Goal: Check status: Check status

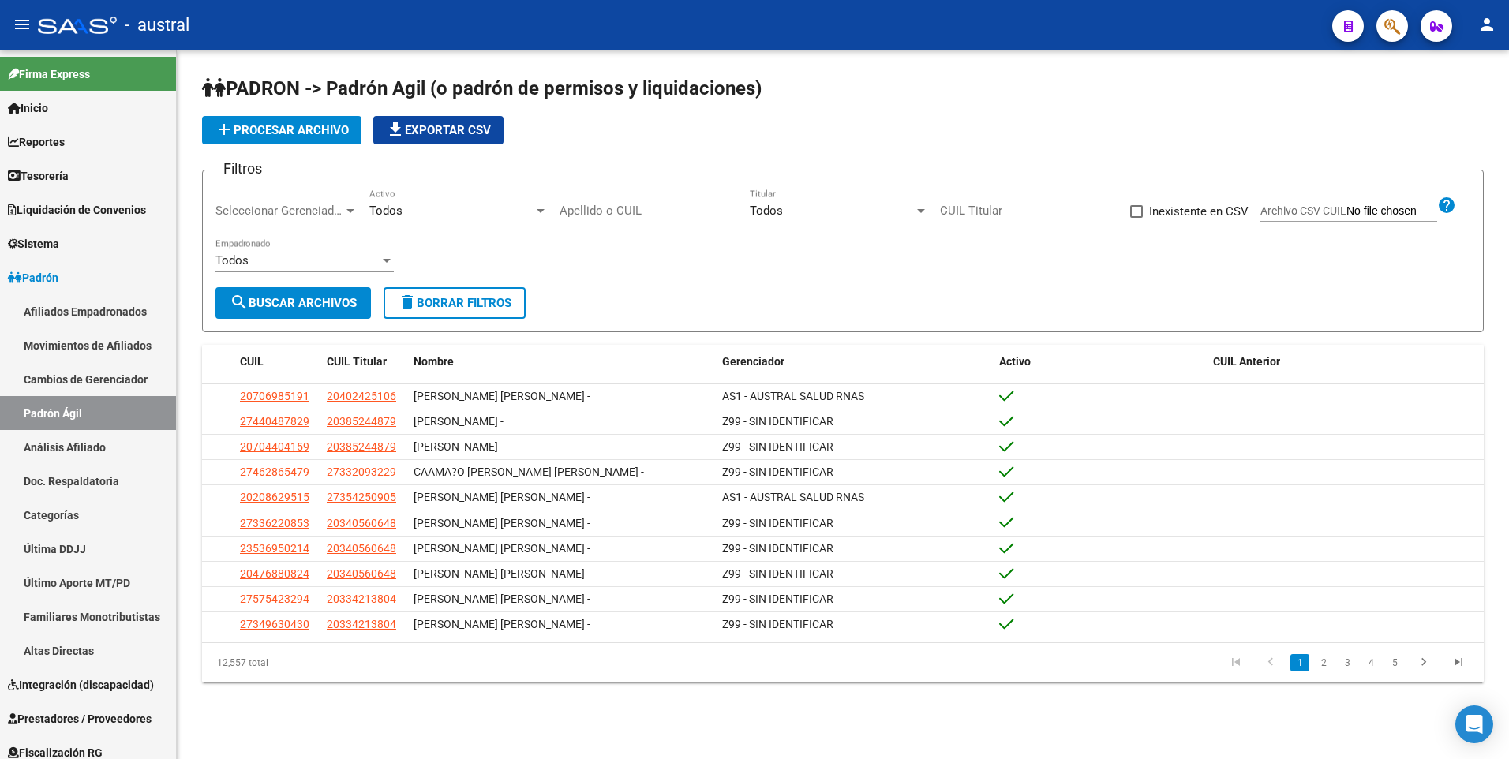
click at [1005, 208] on input "CUIL Titular" at bounding box center [1029, 211] width 178 height 14
paste input "27-46195711-6"
click at [284, 303] on span "search Buscar Archivos" at bounding box center [293, 303] width 127 height 14
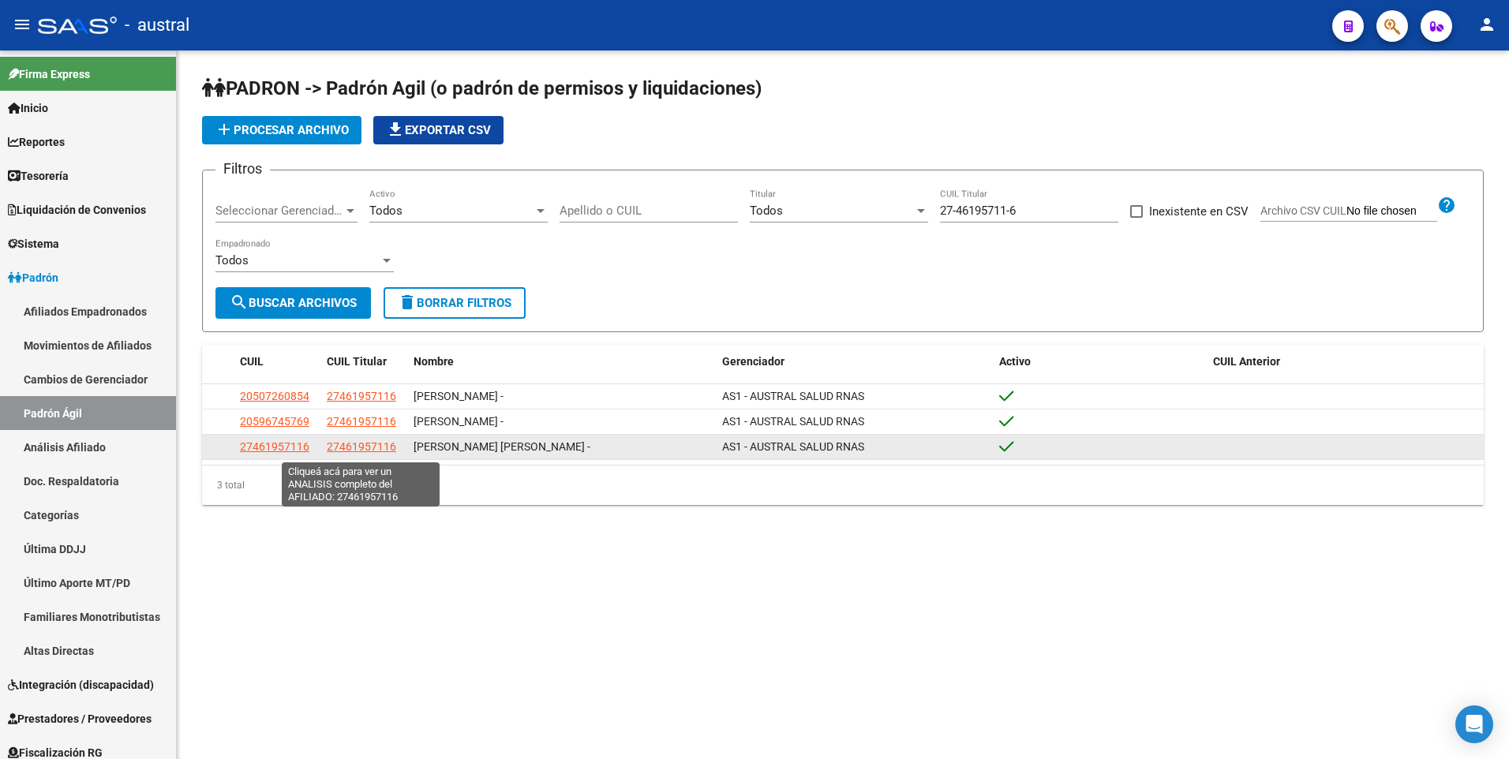
click at [380, 448] on span "27461957116" at bounding box center [361, 446] width 69 height 13
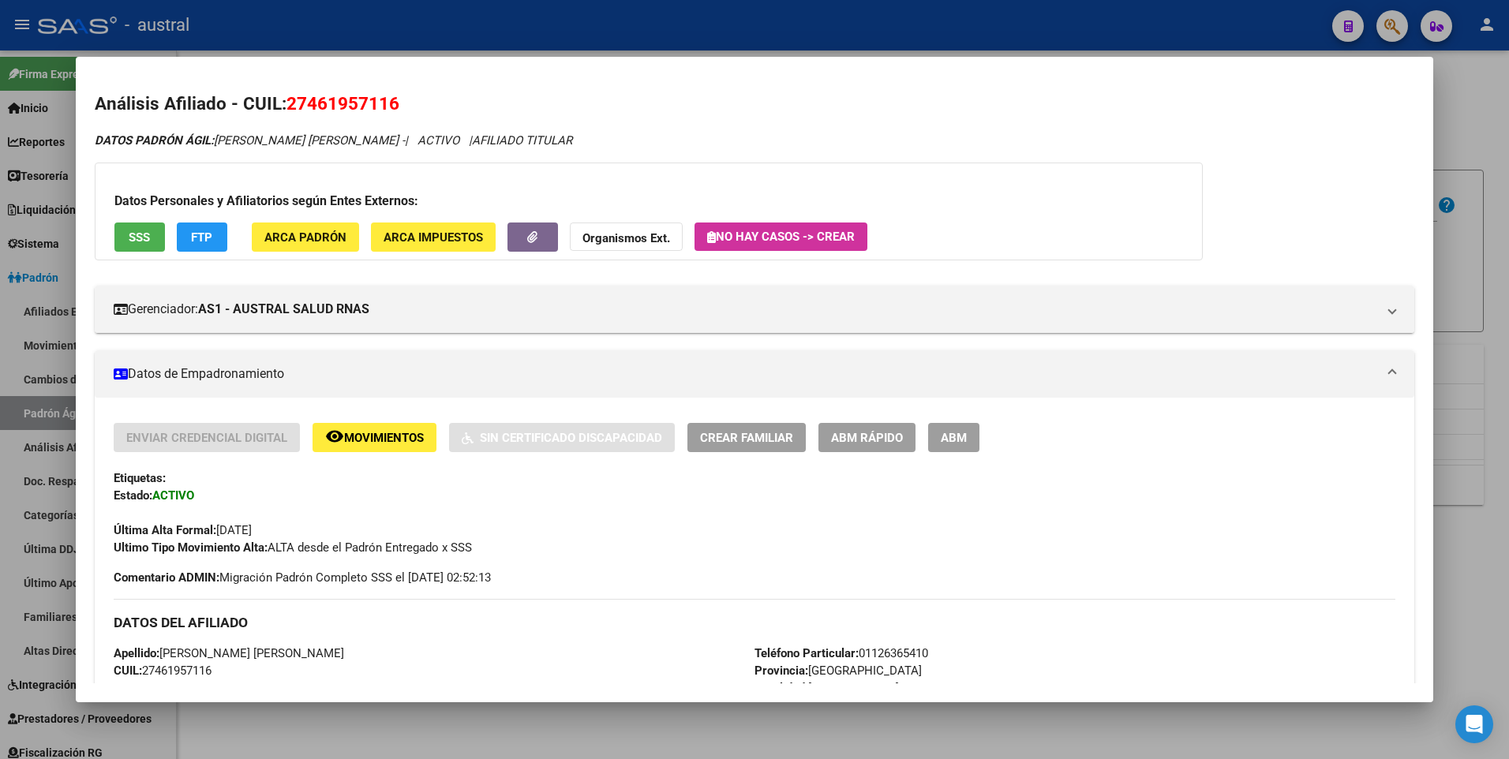
click at [209, 241] on span "FTP" at bounding box center [201, 237] width 21 height 14
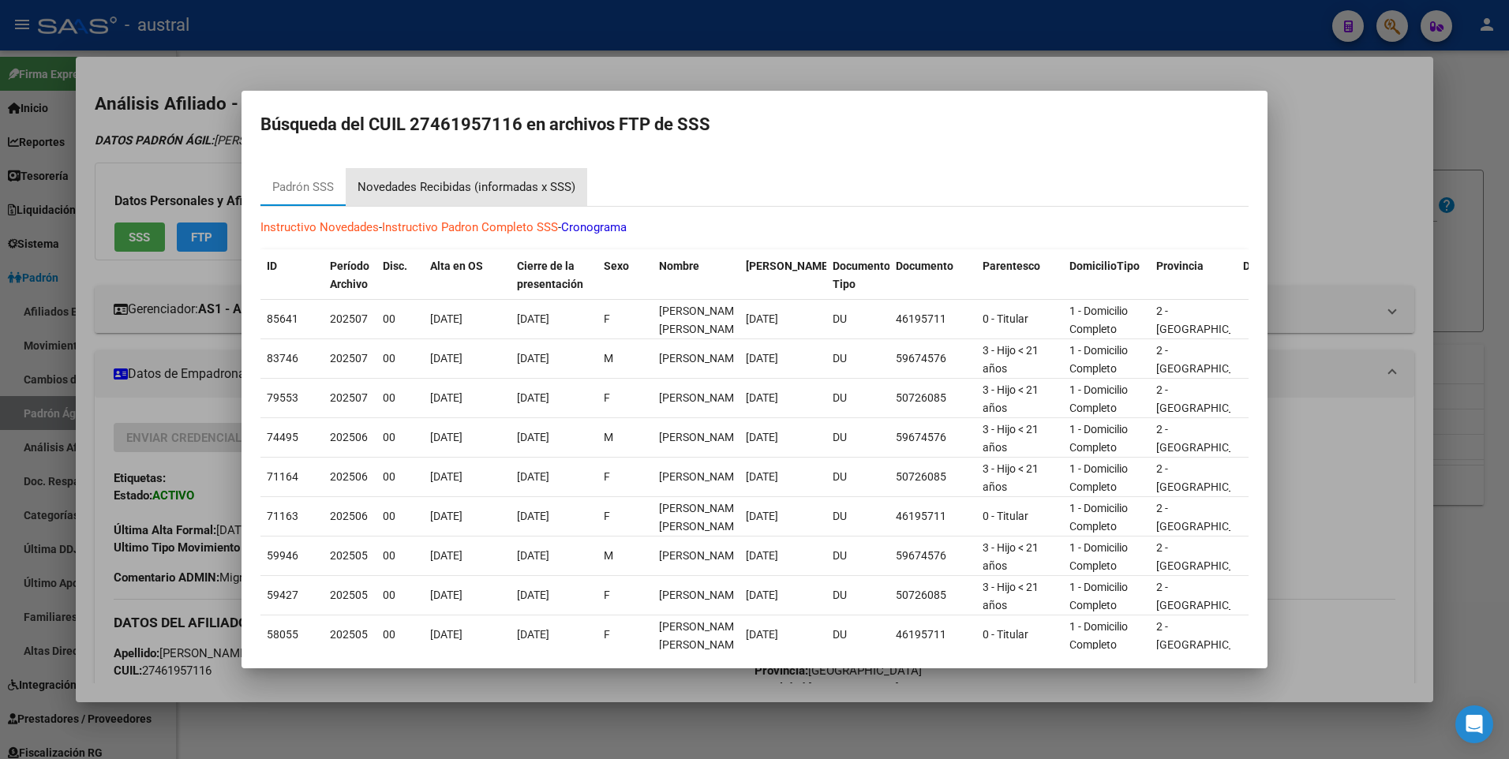
click at [441, 189] on div "Novedades Recibidas (informadas x SSS)" at bounding box center [467, 187] width 218 height 18
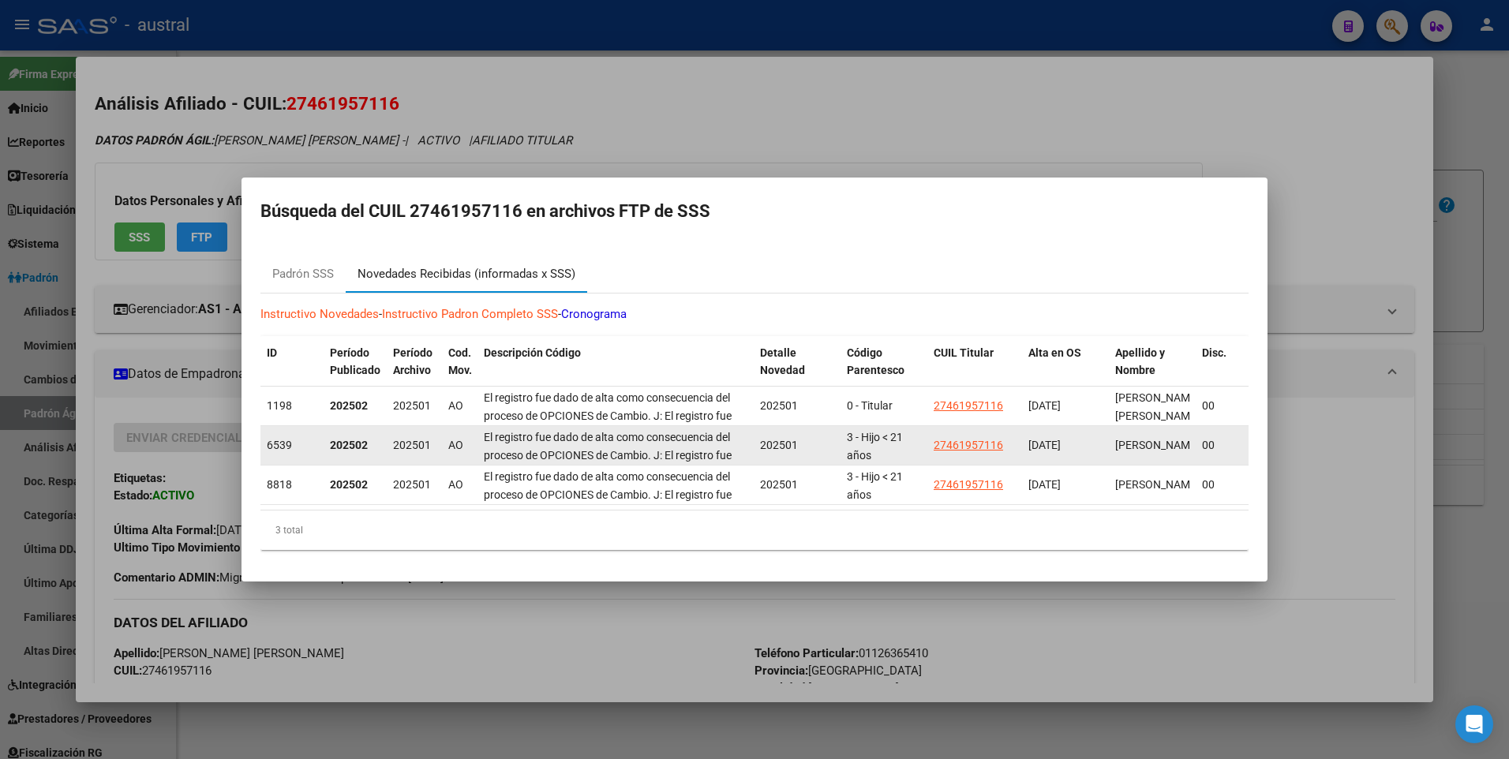
scroll to position [1, 0]
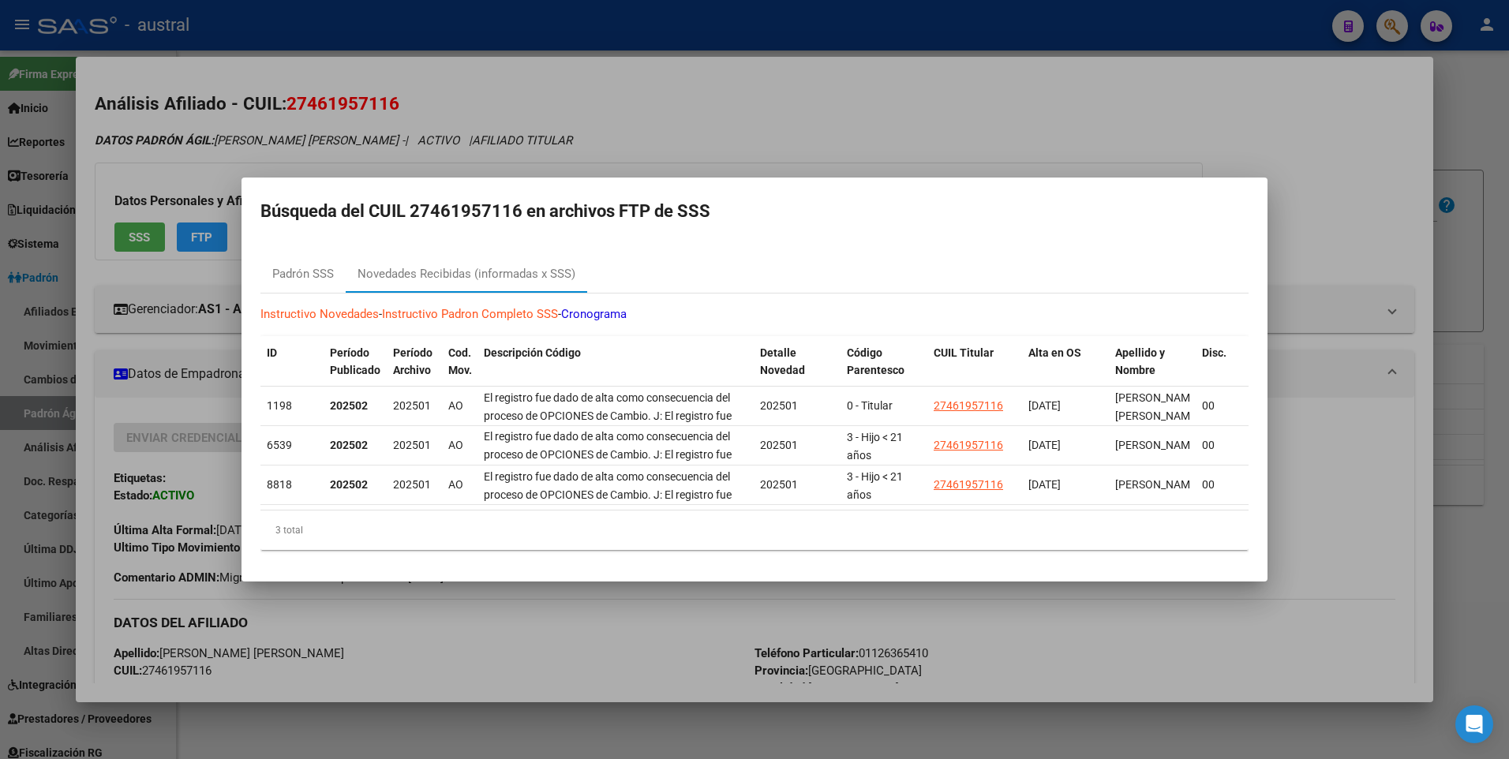
click at [1170, 58] on div at bounding box center [754, 379] width 1509 height 759
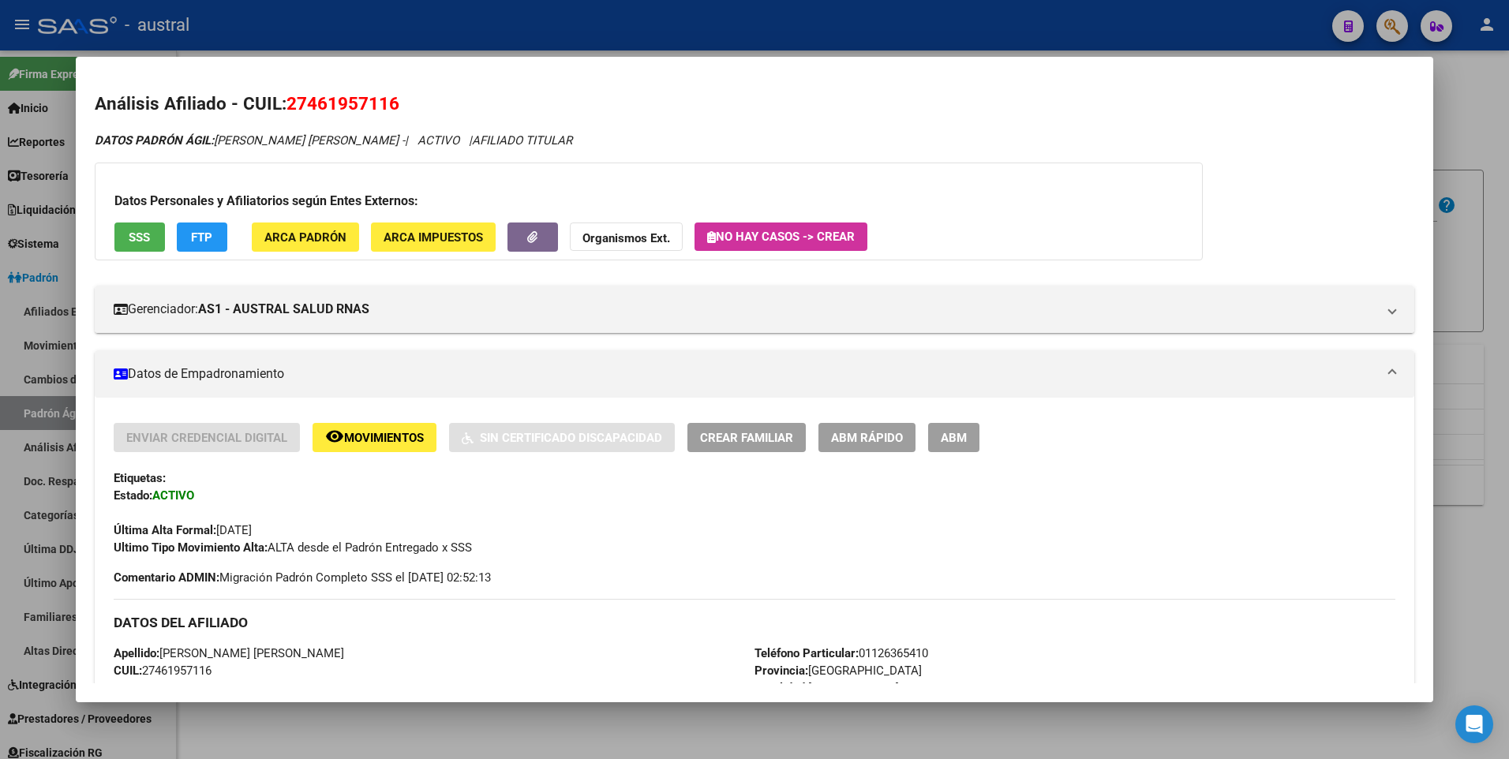
click at [1452, 97] on div at bounding box center [754, 379] width 1509 height 759
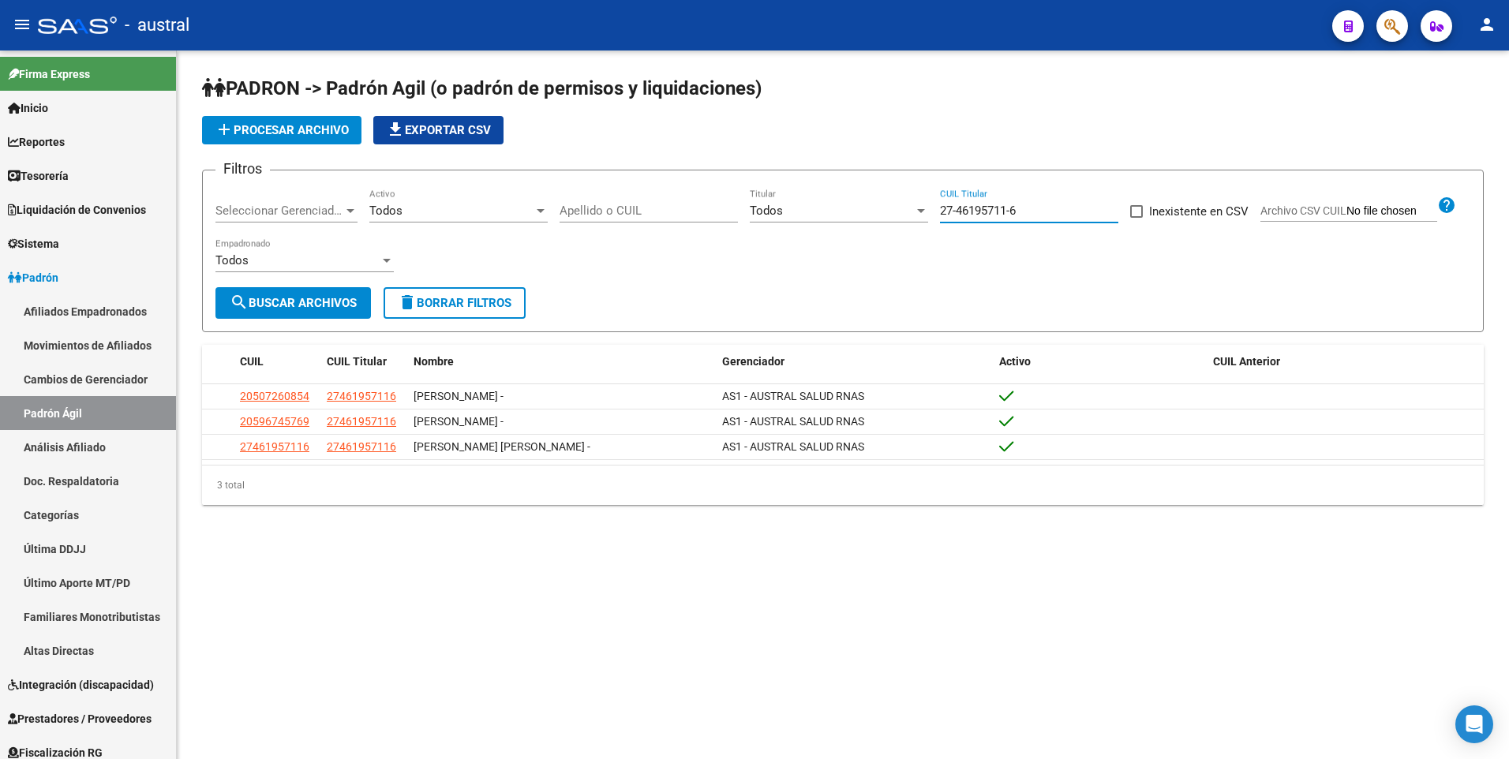
click at [1025, 208] on input "27-46195711-6" at bounding box center [1029, 211] width 178 height 14
drag, startPoint x: 1025, startPoint y: 208, endPoint x: 918, endPoint y: 200, distance: 107.6
click at [918, 200] on div "Filtros Seleccionar Gerenciador Seleccionar Gerenciador Todos Activo Apellido o…" at bounding box center [842, 235] width 1255 height 104
paste input "0-33877269-7"
type input "20-33877269-7"
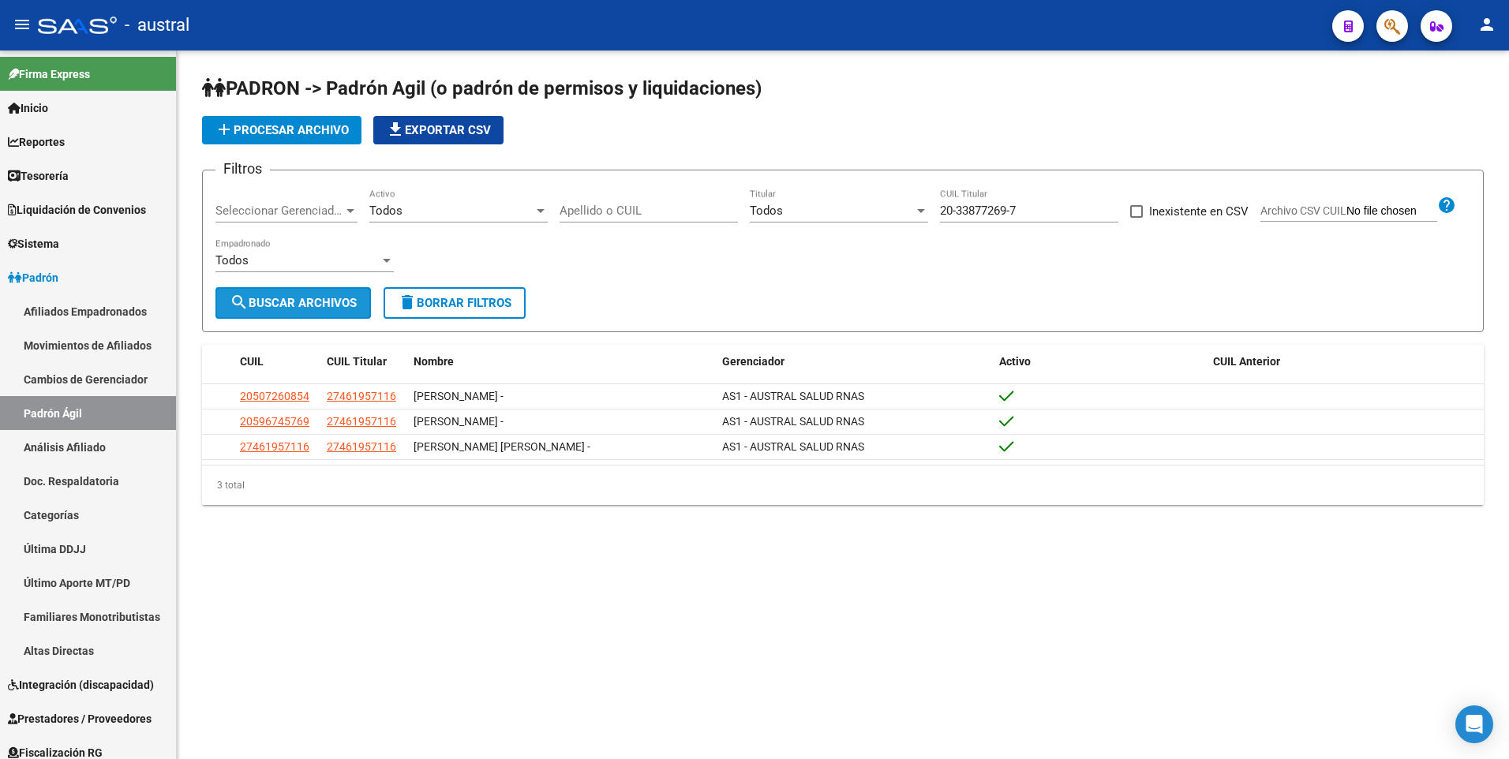
click at [302, 308] on span "search Buscar Archivos" at bounding box center [293, 303] width 127 height 14
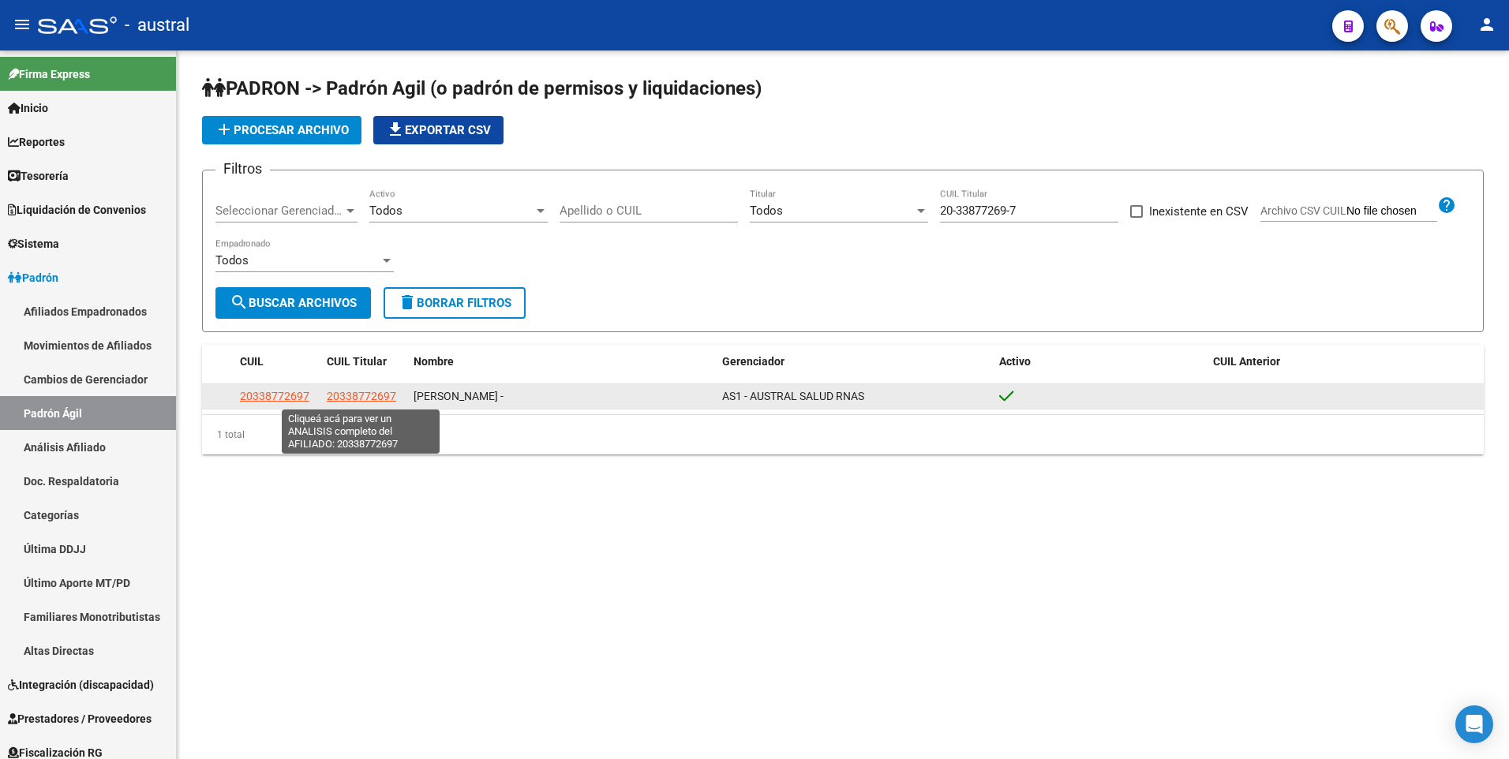
click at [373, 397] on span "20338772697" at bounding box center [361, 396] width 69 height 13
type textarea "20338772697"
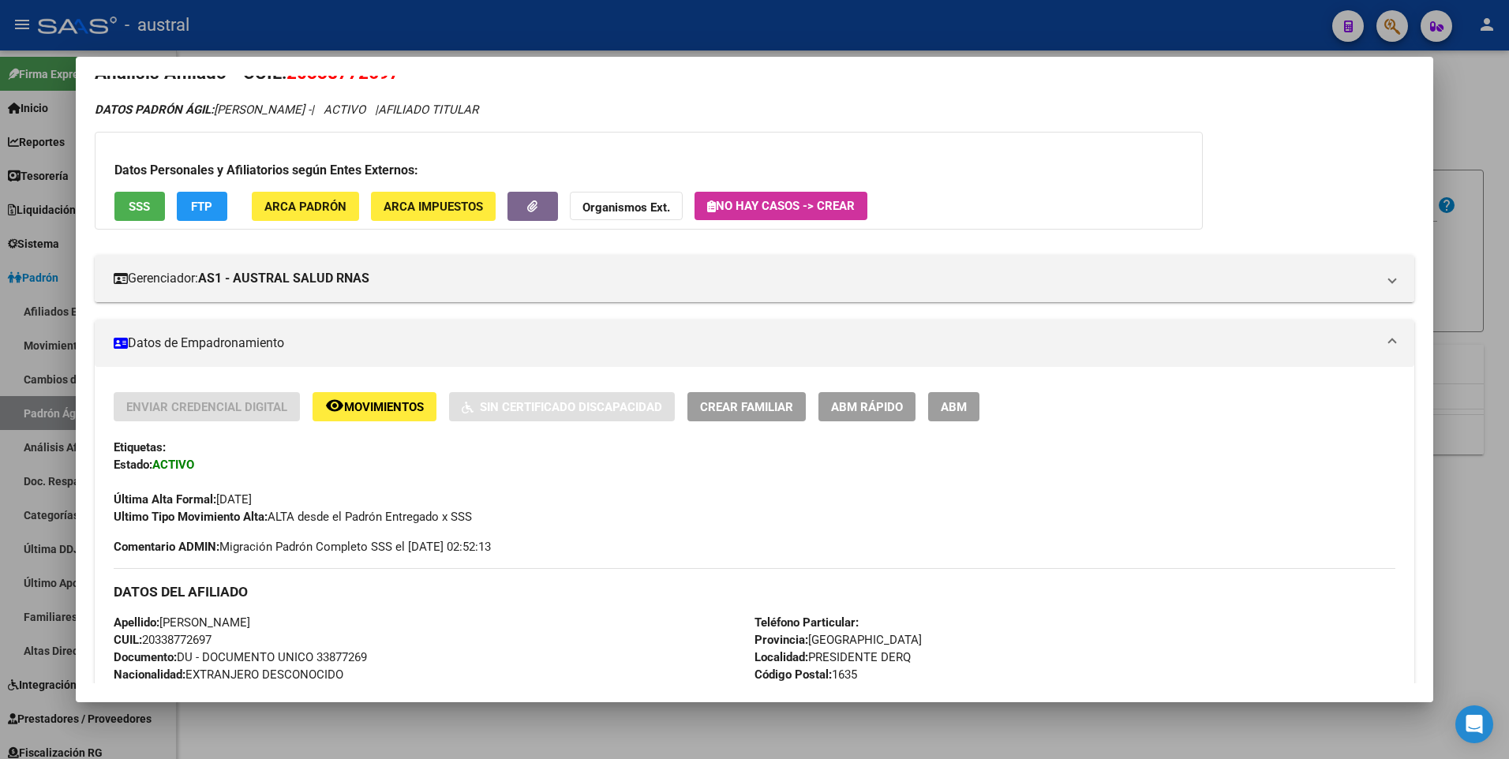
scroll to position [0, 0]
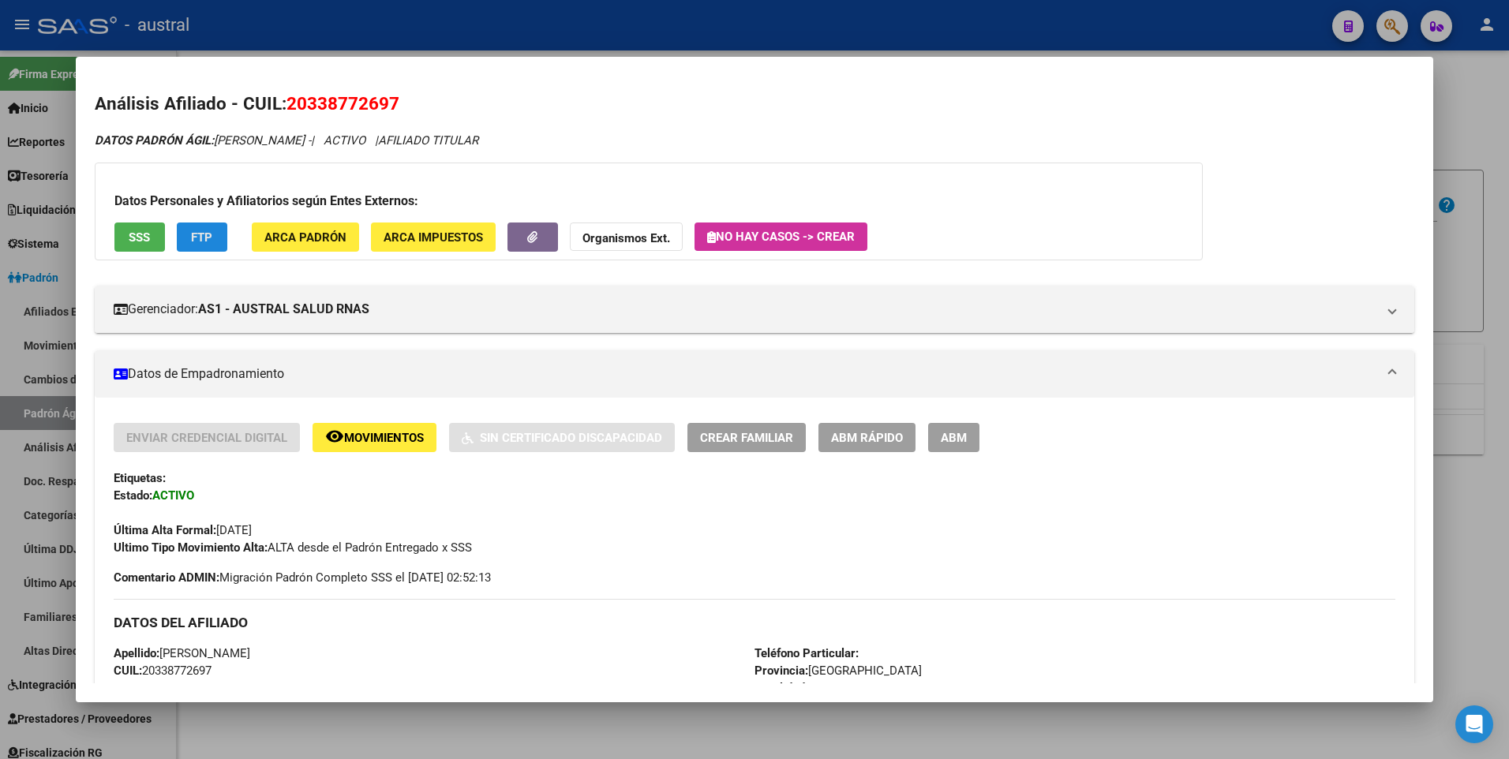
click at [205, 234] on span "FTP" at bounding box center [201, 237] width 21 height 14
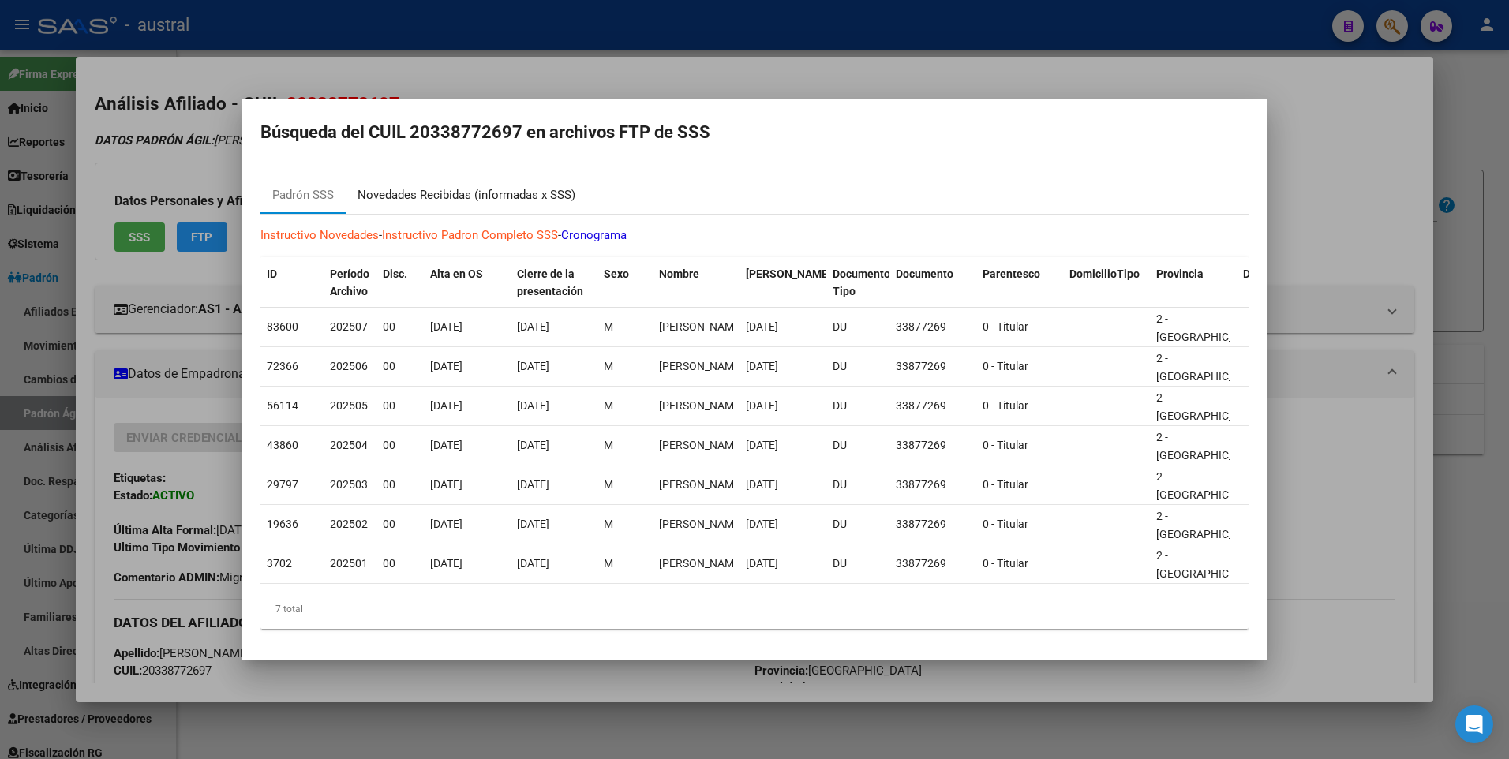
click at [473, 189] on div "Novedades Recibidas (informadas x SSS)" at bounding box center [467, 195] width 218 height 18
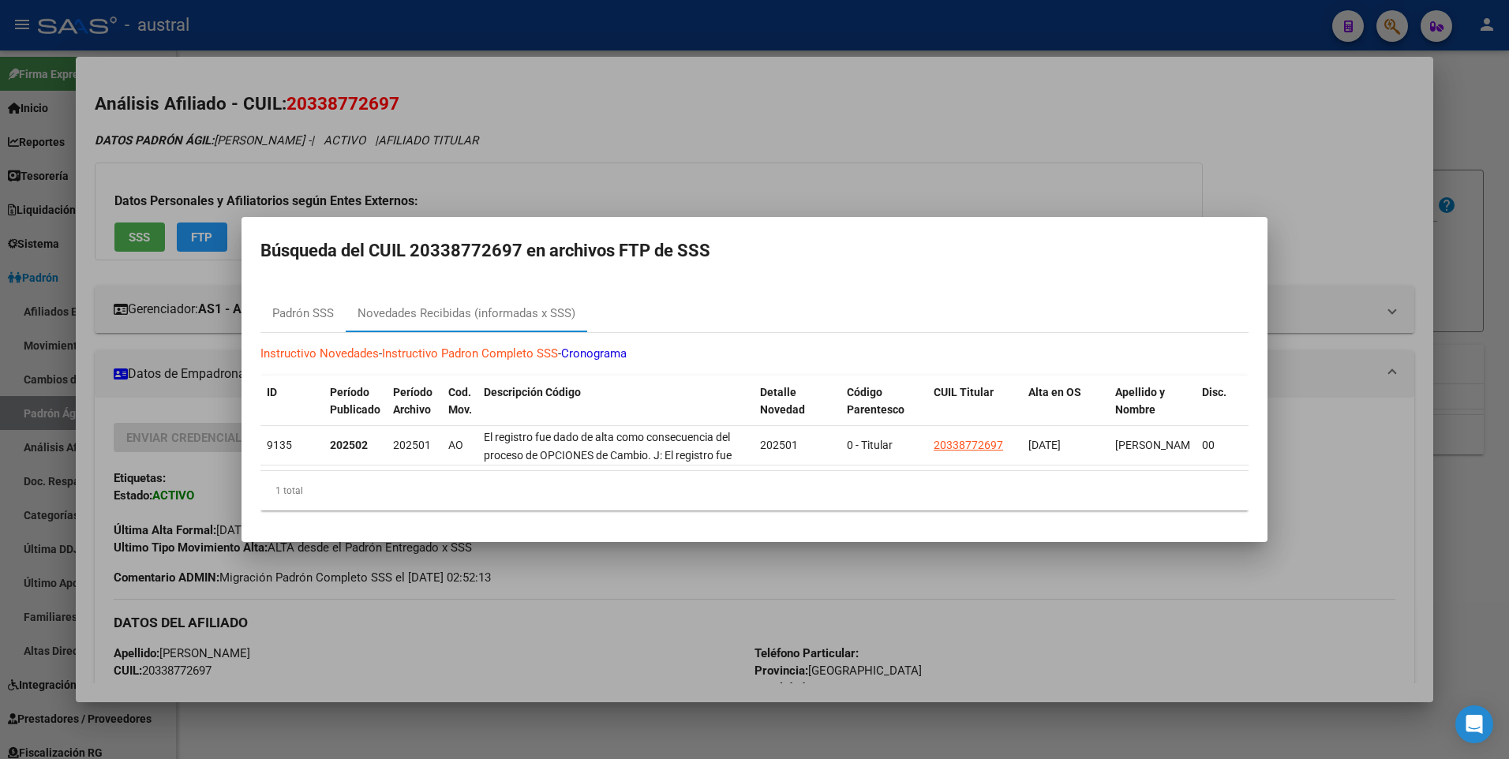
click at [1338, 123] on div at bounding box center [754, 379] width 1509 height 759
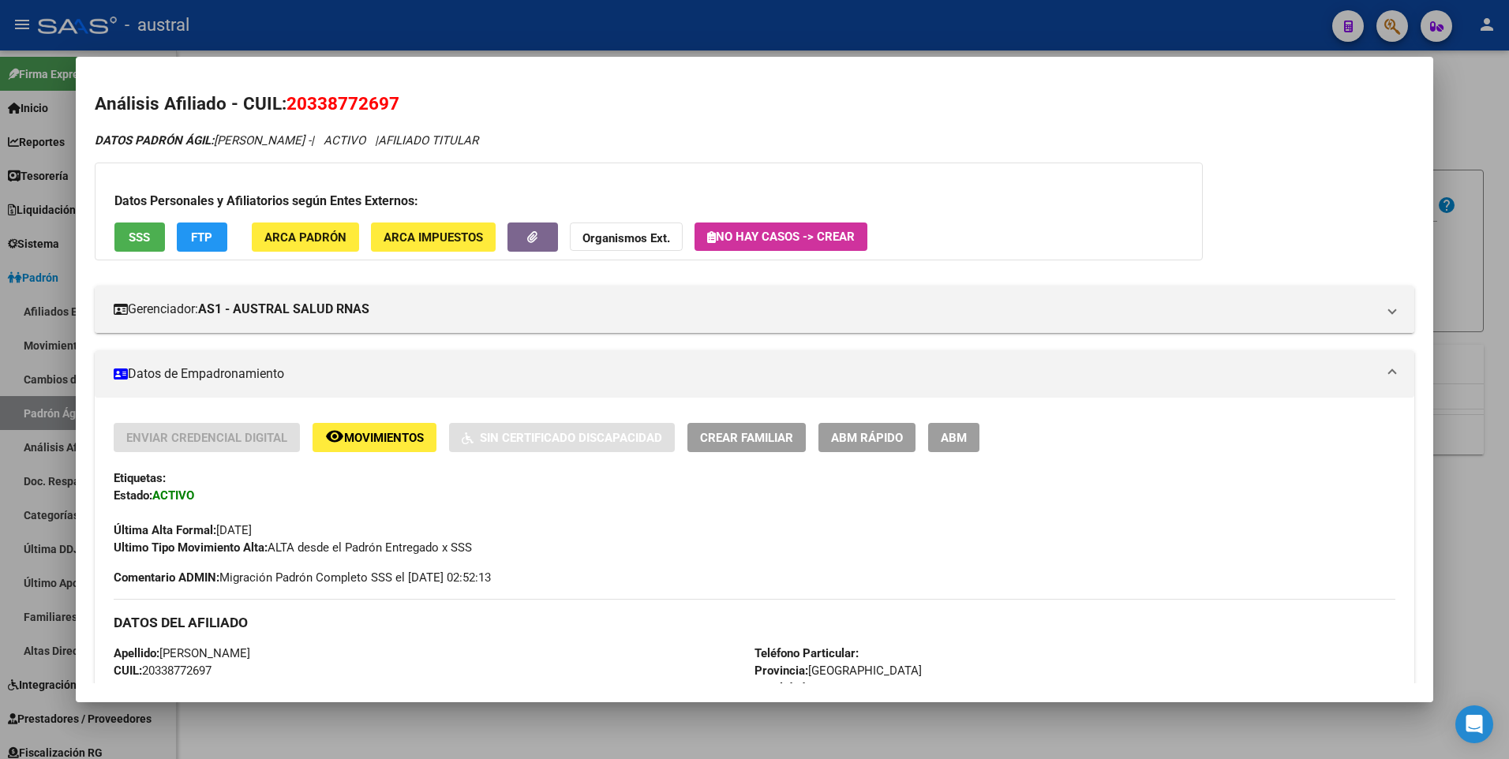
click at [1477, 101] on div at bounding box center [754, 379] width 1509 height 759
